Goal: Communication & Community: Answer question/provide support

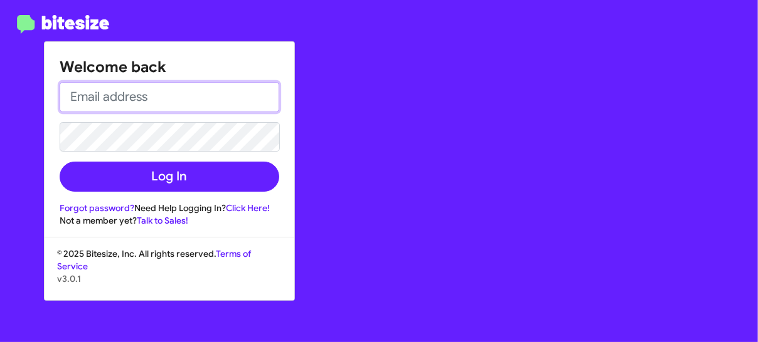
type input "[EMAIL_ADDRESS][DOMAIN_NAME]"
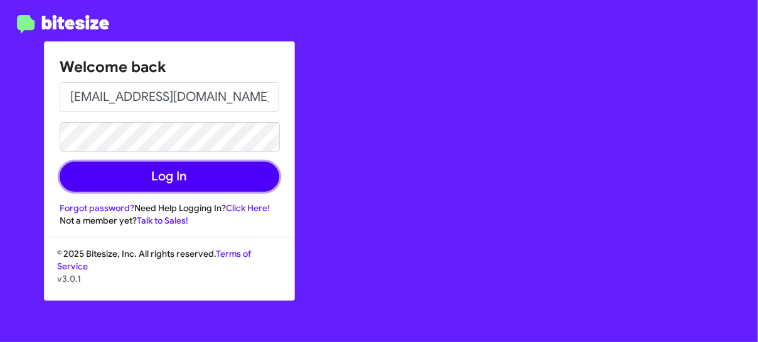
click at [177, 175] on button "Log In" at bounding box center [169, 177] width 219 height 30
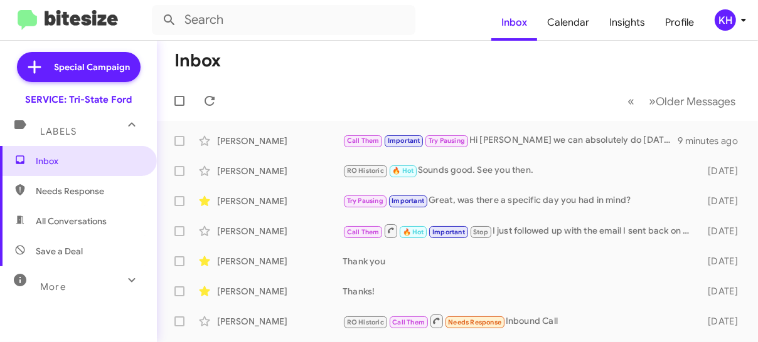
click at [512, 140] on div "Call Them Important Try Pausing Hi [PERSON_NAME] we can absolutely do [DATE] ar…" at bounding box center [509, 141] width 335 height 14
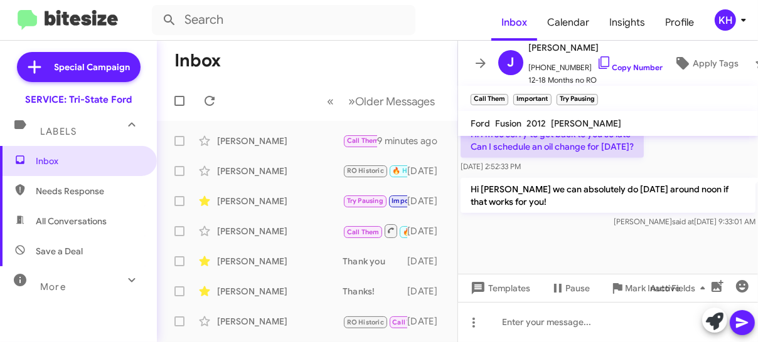
scroll to position [1017, 0]
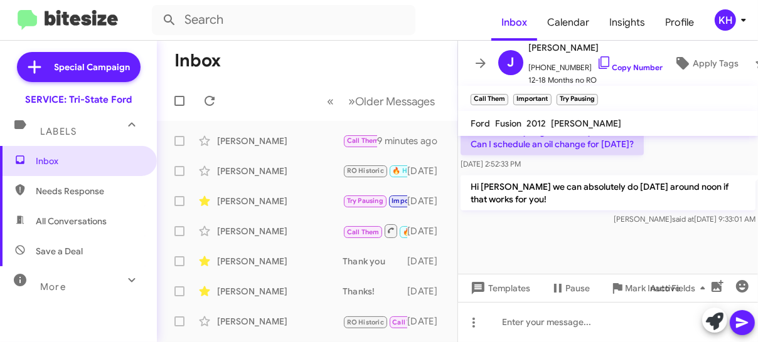
click at [277, 177] on div "[PERSON_NAME] RO Historic 🔥 Hot Sounds good. See you then. [DATE]" at bounding box center [307, 171] width 280 height 25
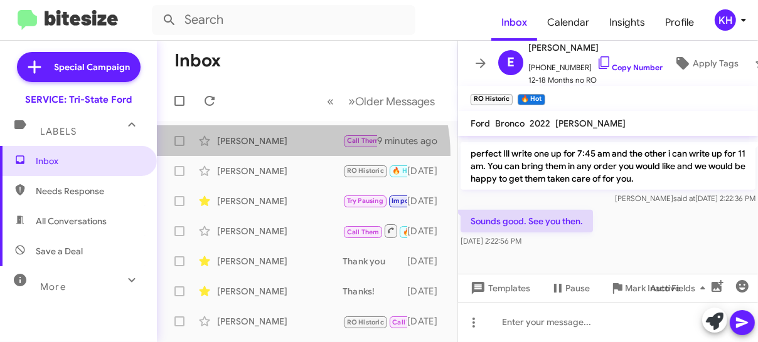
click at [274, 155] on span "[PERSON_NAME] Call Them Important Try Pausing Hi [PERSON_NAME] we can absolutel…" at bounding box center [307, 141] width 300 height 30
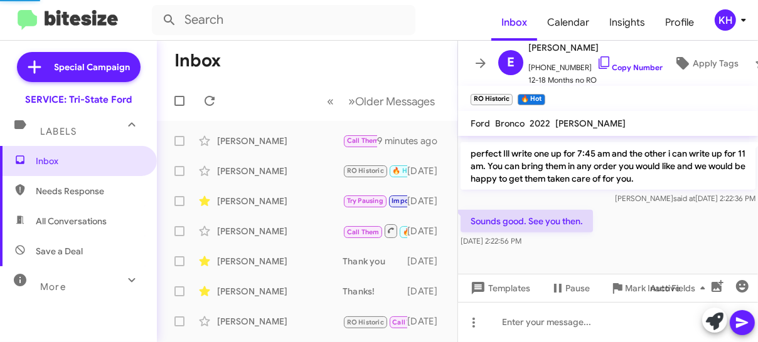
scroll to position [1017, 0]
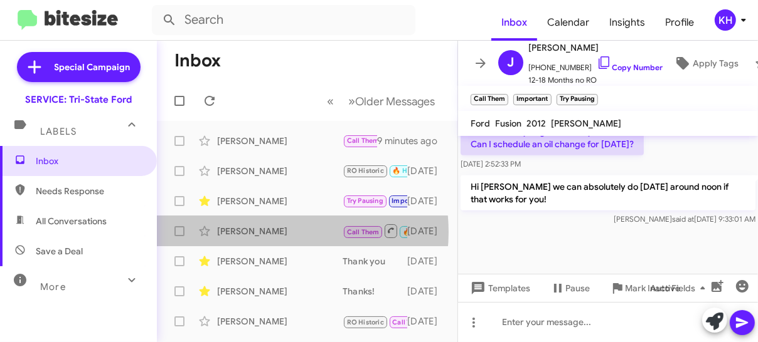
click at [275, 232] on div "[PERSON_NAME]" at bounding box center [279, 231] width 125 height 13
